Goal: Navigation & Orientation: Find specific page/section

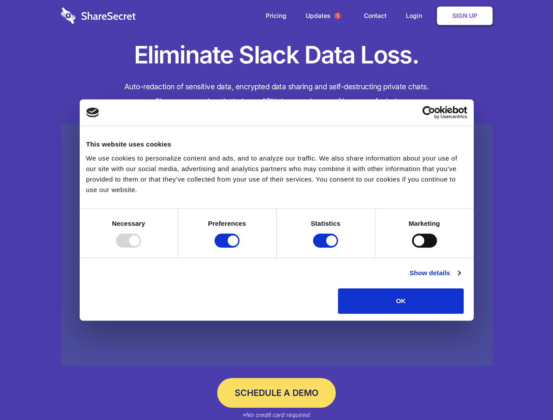
click at [141, 248] on div at bounding box center [128, 241] width 25 height 14
click at [239, 248] on input "Preferences" at bounding box center [227, 241] width 25 height 14
checkbox input "false"
click at [327, 248] on input "Statistics" at bounding box center [325, 241] width 25 height 14
checkbox input "false"
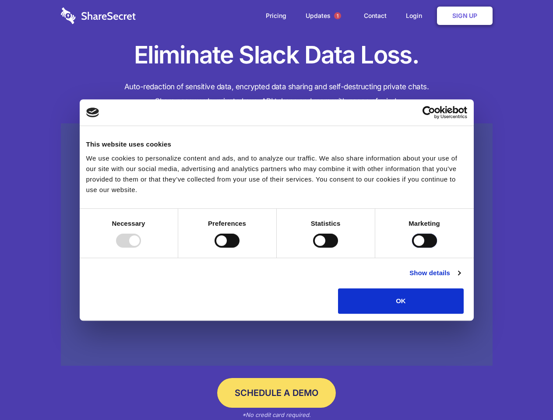
click at [412, 248] on input "Marketing" at bounding box center [424, 241] width 25 height 14
checkbox input "true"
click at [460, 278] on link "Show details" at bounding box center [434, 273] width 51 height 11
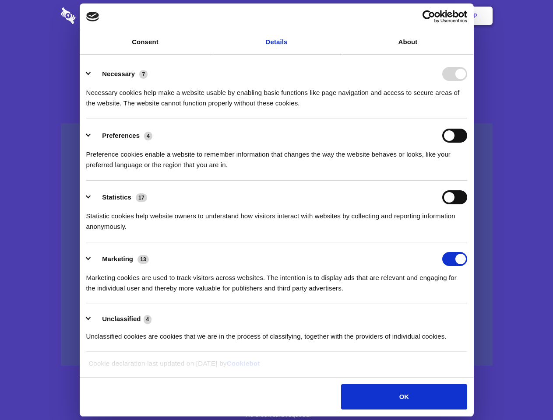
click at [471, 317] on ul "Necessary 7 Necessary cookies help make a website usable by enabling basic func…" at bounding box center [276, 204] width 389 height 295
click at [337, 16] on span "1" at bounding box center [337, 15] width 7 height 7
